Goal: Find specific page/section: Find specific page/section

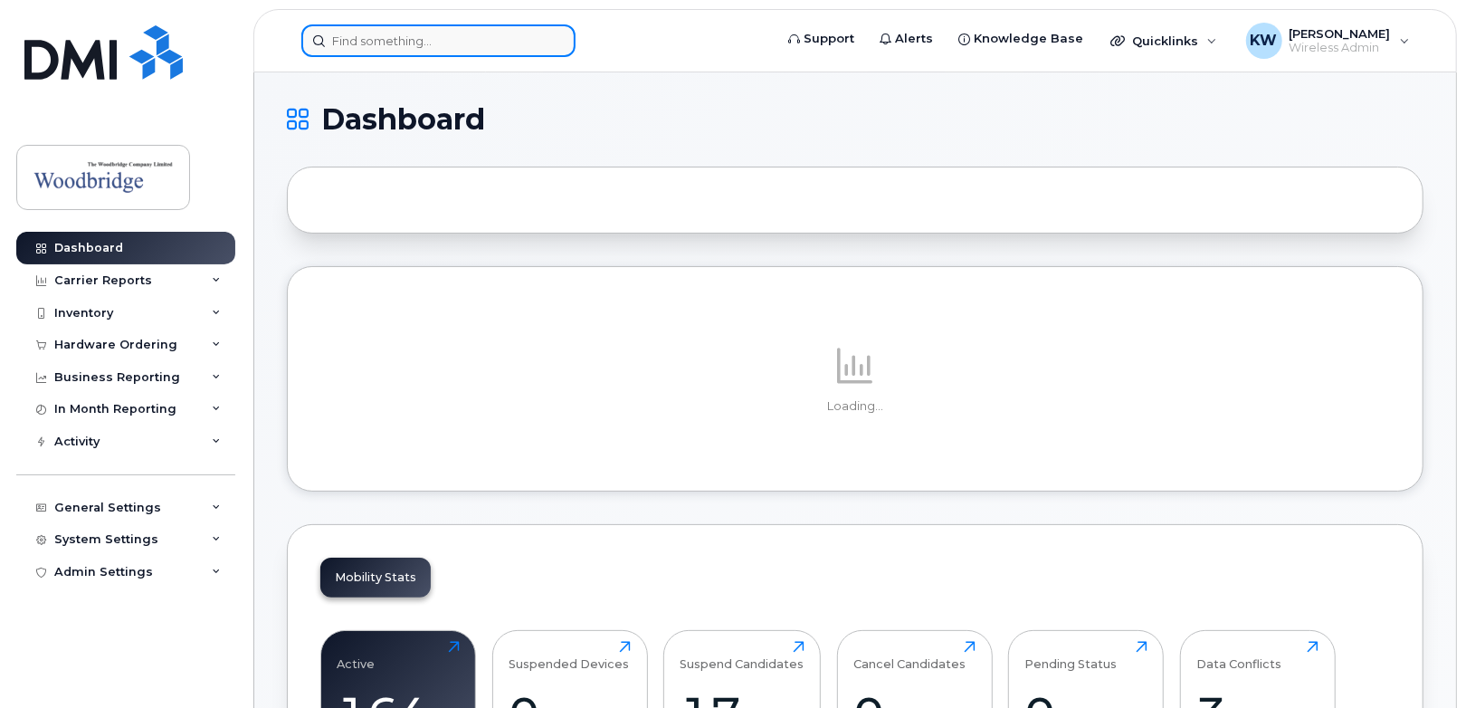
click at [403, 43] on input at bounding box center [438, 40] width 274 height 33
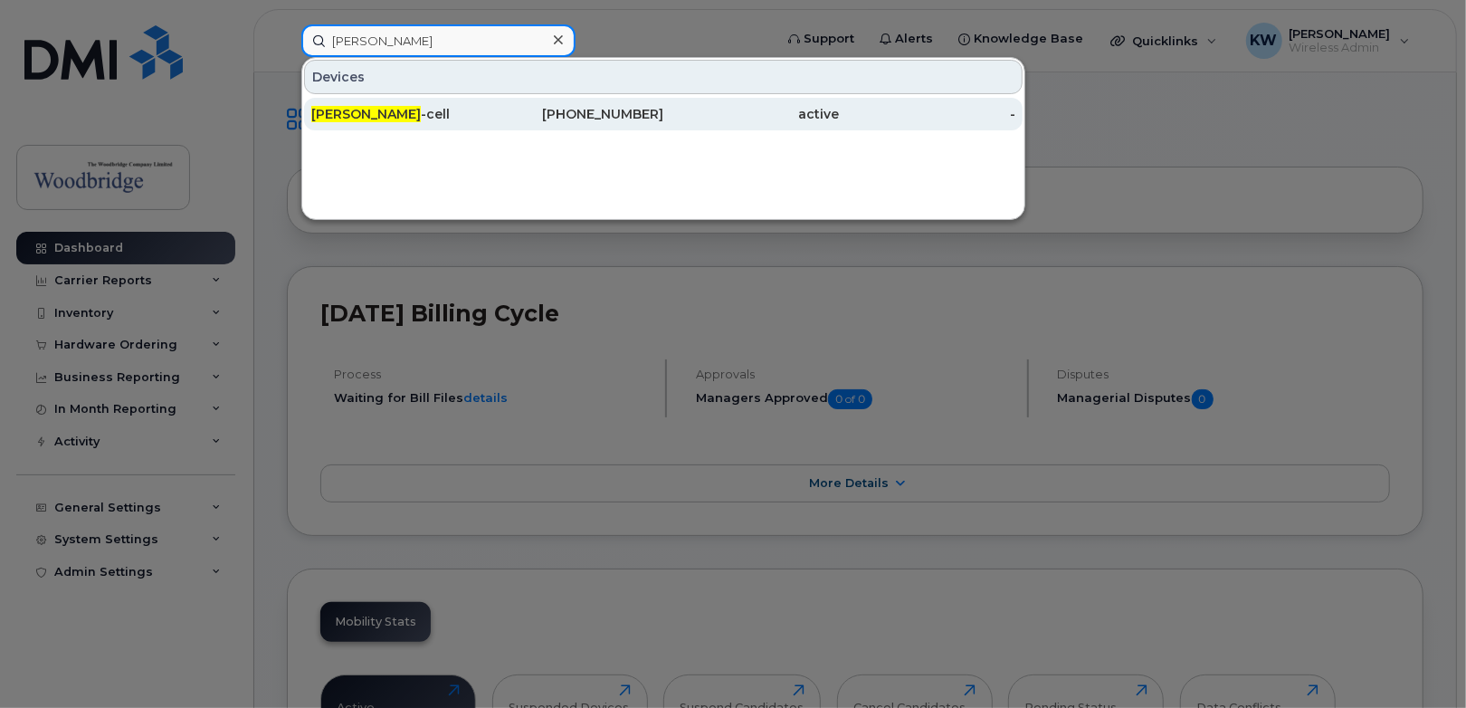
type input "[PERSON_NAME]"
click at [348, 107] on span "[PERSON_NAME]" at bounding box center [366, 114] width 110 height 16
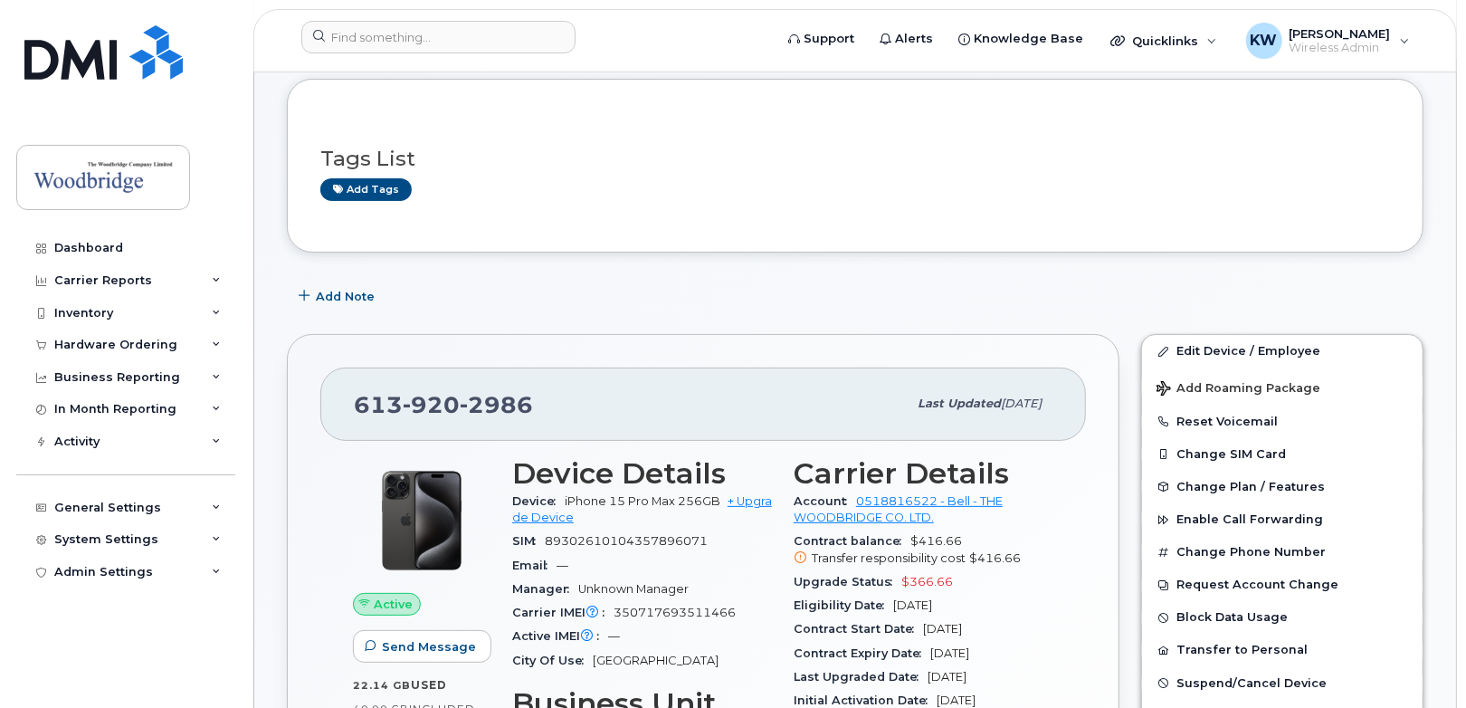
scroll to position [181, 0]
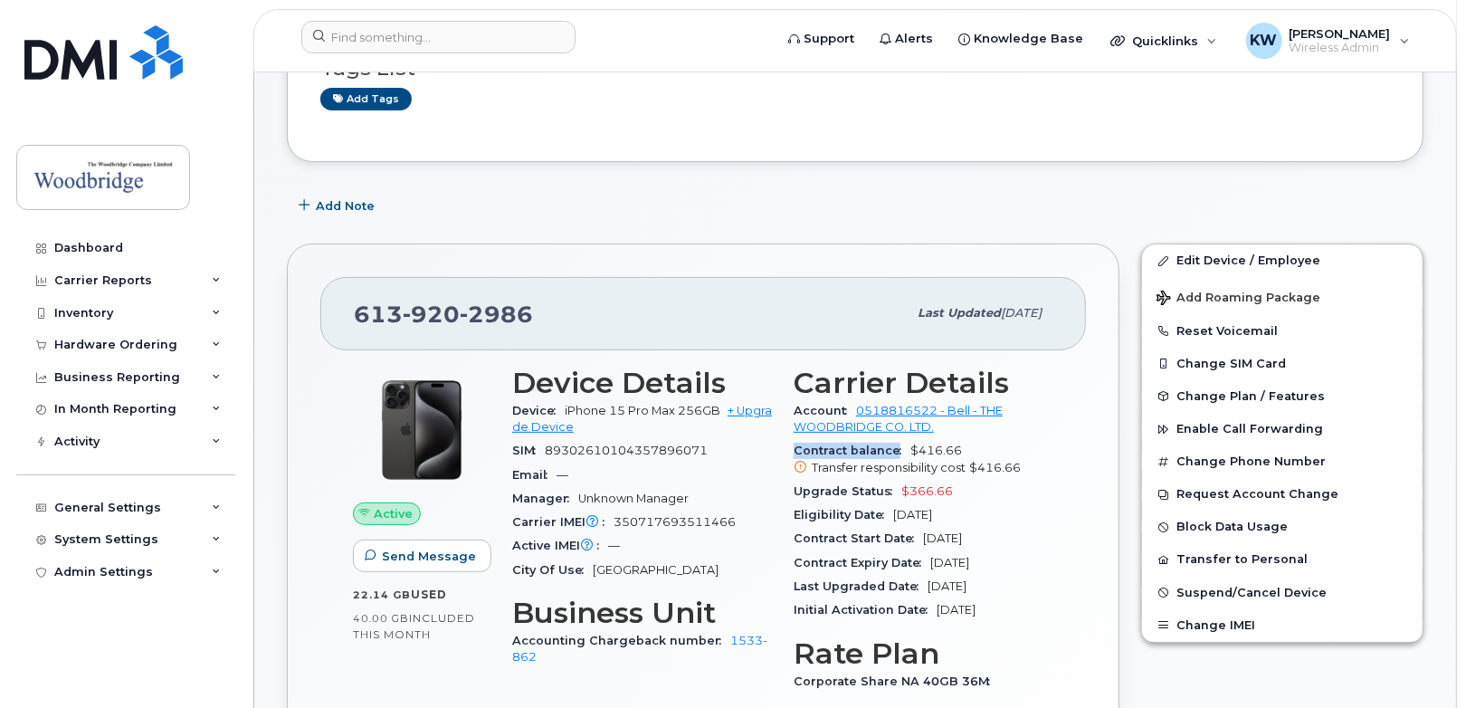
drag, startPoint x: 796, startPoint y: 445, endPoint x: 893, endPoint y: 451, distance: 97.9
click at [893, 451] on span "Contract balance" at bounding box center [852, 451] width 117 height 14
